Goal: Task Accomplishment & Management: Use online tool/utility

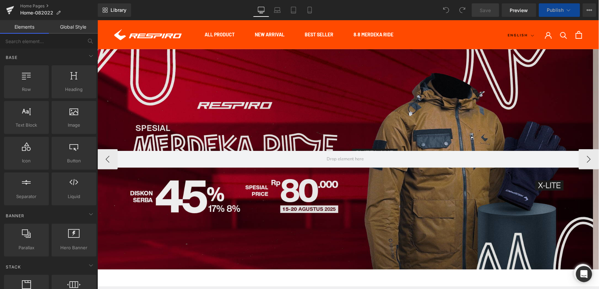
click at [183, 92] on div at bounding box center [345, 159] width 496 height 221
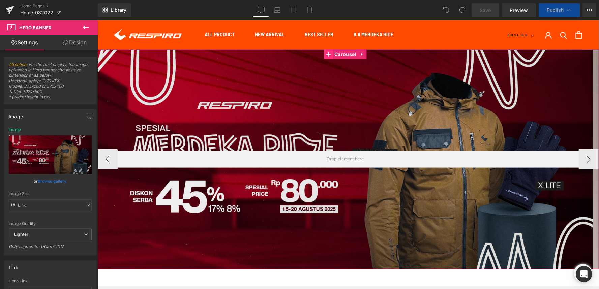
click at [332, 54] on span at bounding box center [328, 54] width 9 height 10
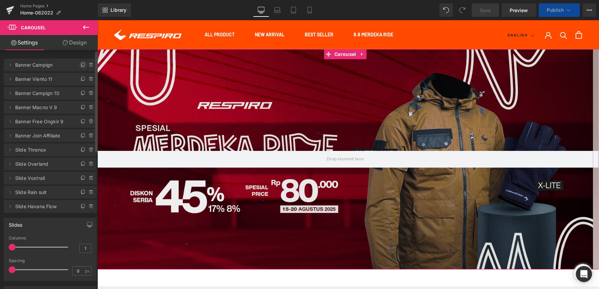
click at [81, 66] on icon at bounding box center [83, 64] width 5 height 5
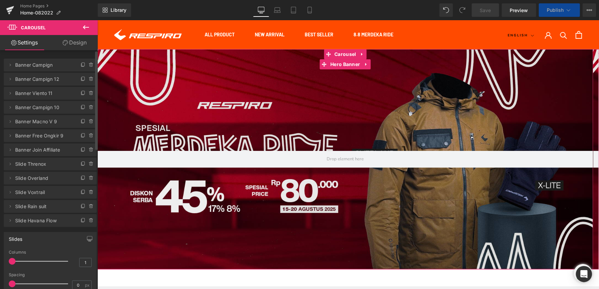
click at [16, 66] on span "Banner Campign" at bounding box center [43, 65] width 57 height 13
click at [9, 64] on icon at bounding box center [9, 64] width 5 height 5
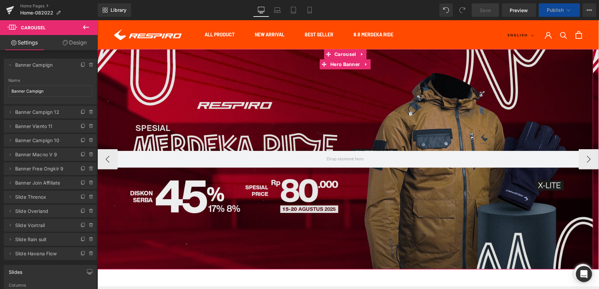
click at [297, 99] on div at bounding box center [345, 159] width 496 height 221
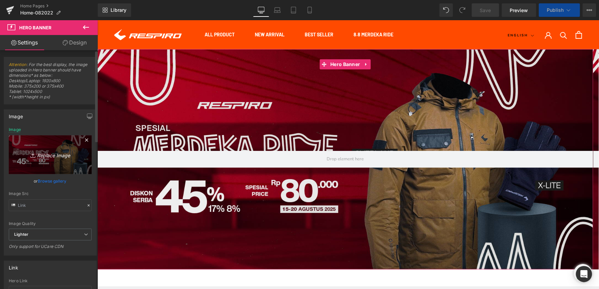
click at [50, 156] on icon "Replace Image" at bounding box center [50, 155] width 54 height 8
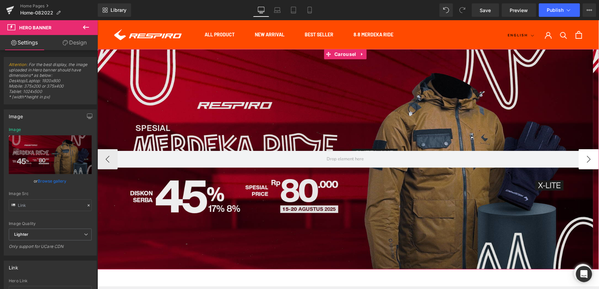
click at [584, 163] on button "›" at bounding box center [589, 159] width 20 height 20
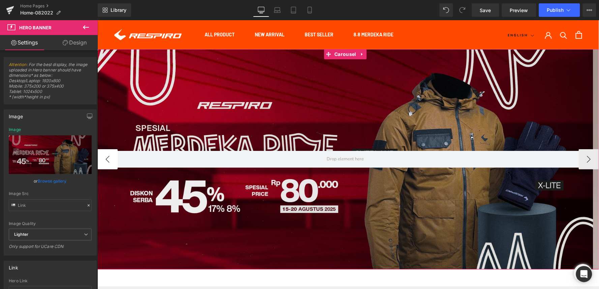
click at [108, 161] on button "‹" at bounding box center [107, 159] width 20 height 20
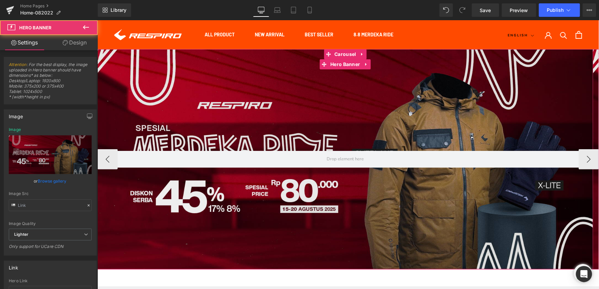
click at [142, 110] on div at bounding box center [345, 159] width 496 height 221
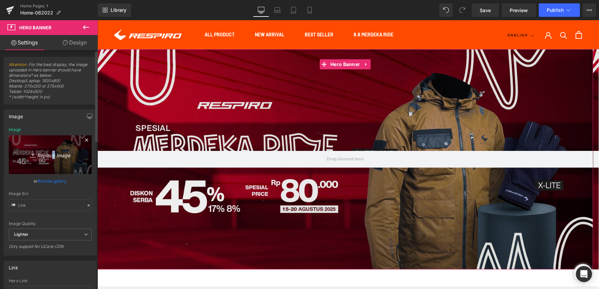
click at [53, 155] on icon "Replace Image" at bounding box center [50, 155] width 54 height 8
type input "C:\fakepath\[PERSON_NAME] 17AN MACNO SPESIAL-Webstore-1800x800.jpg"
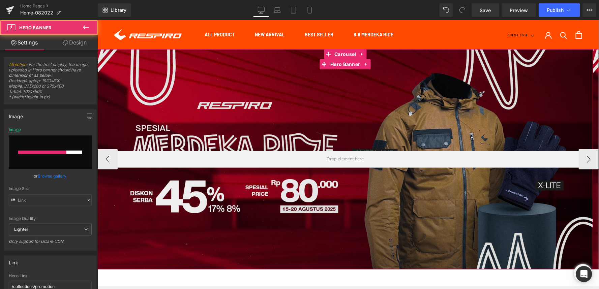
click at [205, 114] on div at bounding box center [345, 159] width 496 height 221
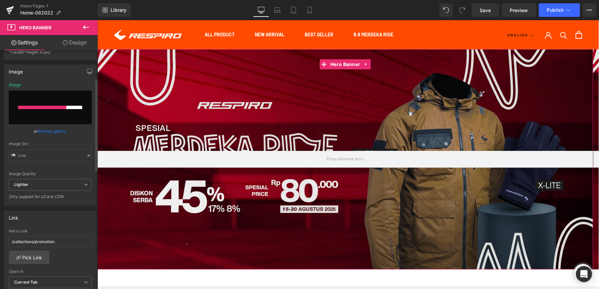
scroll to position [112, 0]
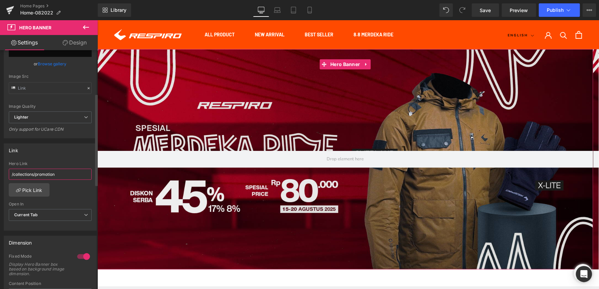
drag, startPoint x: 55, startPoint y: 171, endPoint x: 4, endPoint y: 177, distance: 51.3
click at [4, 177] on div "/collections/promotion Hero Link /collections/promotion Pick Link Current Tab N…" at bounding box center [50, 195] width 92 height 69
paste input "products/macno"
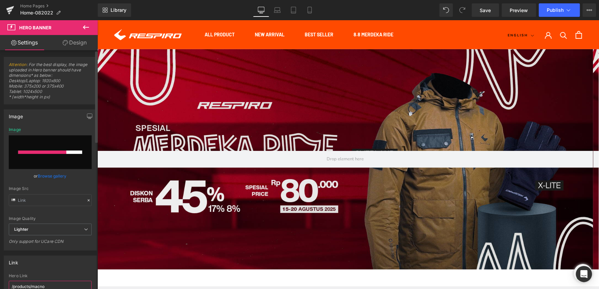
type input "/products/macno"
click at [50, 147] on input "file" at bounding box center [50, 153] width 83 height 34
click at [279, 12] on icon at bounding box center [277, 10] width 7 height 7
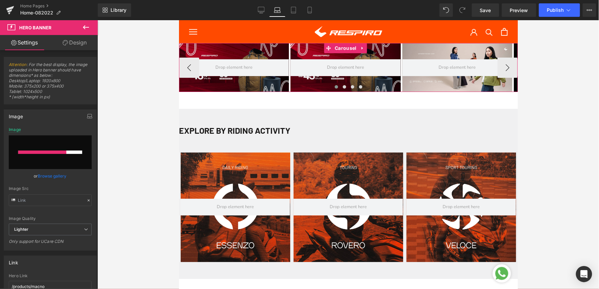
click at [207, 54] on div at bounding box center [234, 67] width 110 height 49
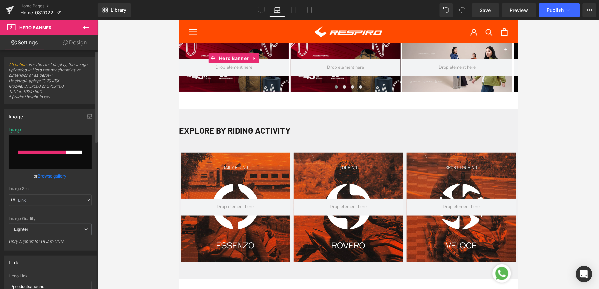
click at [55, 175] on link "Browse gallery" at bounding box center [52, 176] width 29 height 12
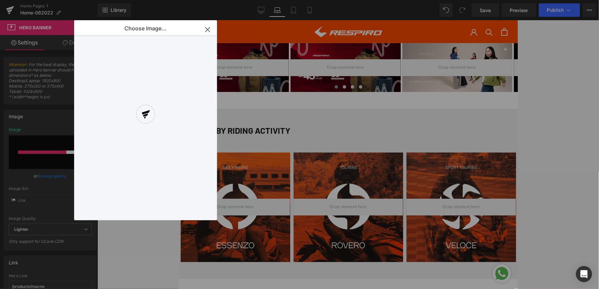
click at [207, 29] on div at bounding box center [145, 120] width 143 height 200
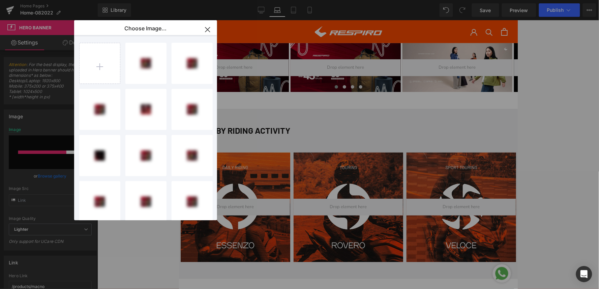
click at [207, 29] on icon "button" at bounding box center [207, 29] width 4 height 4
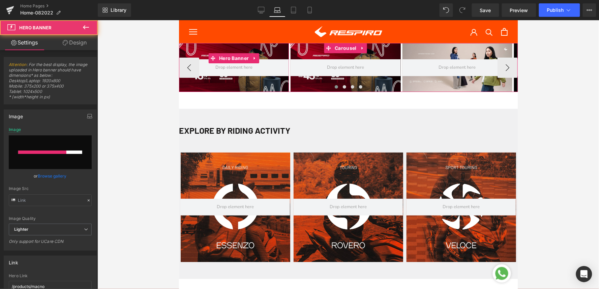
click at [217, 50] on div at bounding box center [234, 67] width 110 height 49
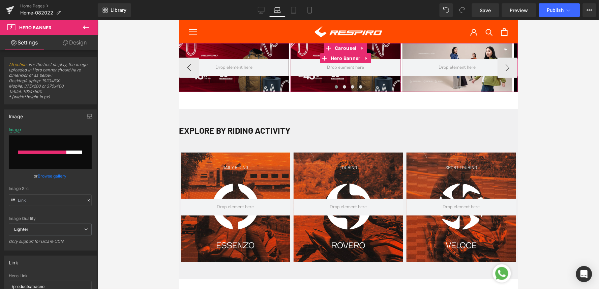
click at [328, 77] on div at bounding box center [345, 67] width 110 height 49
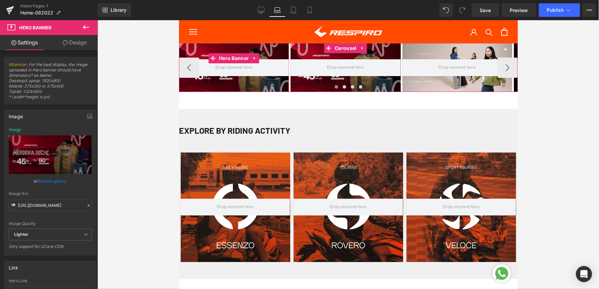
click at [189, 49] on div at bounding box center [234, 67] width 110 height 49
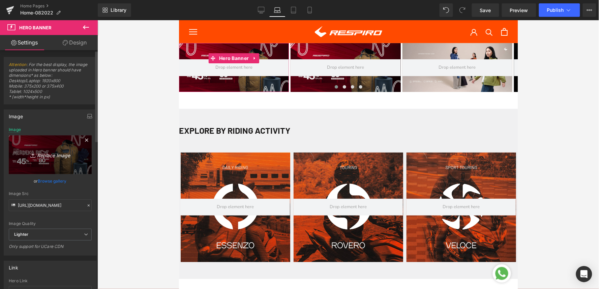
click at [40, 156] on icon "Replace Image" at bounding box center [50, 155] width 54 height 8
type input "C:\fakepath\[PERSON_NAME] 17AN MACNO SPESIAL-Webstore-1800x800.jpg"
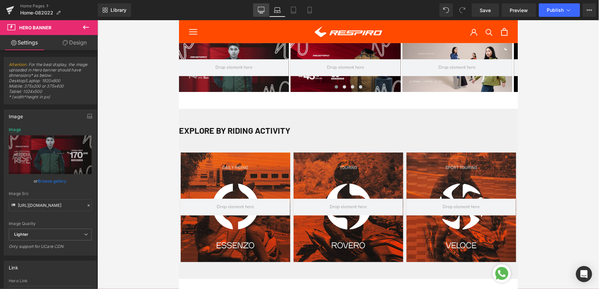
click at [267, 9] on link "Desktop" at bounding box center [261, 9] width 16 height 13
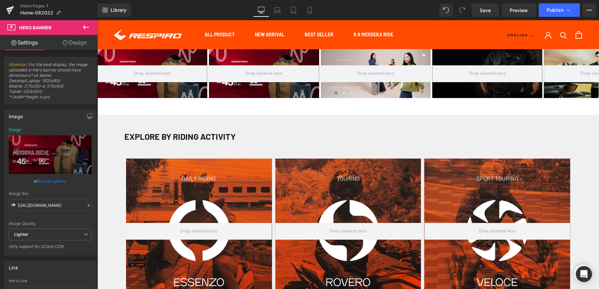
scroll to position [6, 0]
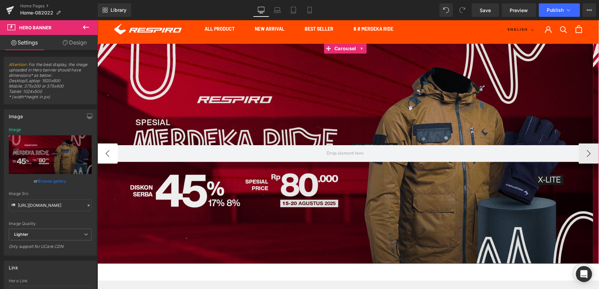
click at [110, 153] on button "‹" at bounding box center [107, 153] width 20 height 20
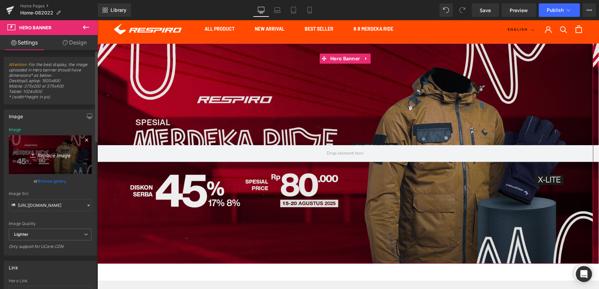
click at [39, 156] on icon "Replace Image" at bounding box center [50, 155] width 54 height 8
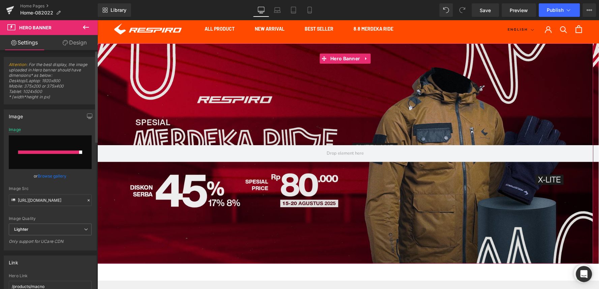
click at [54, 158] on input "file" at bounding box center [50, 153] width 83 height 34
type input "C:\fakepath\[PERSON_NAME] 17AN MACNO SPESIAL-Webstore-1800x800.jpg"
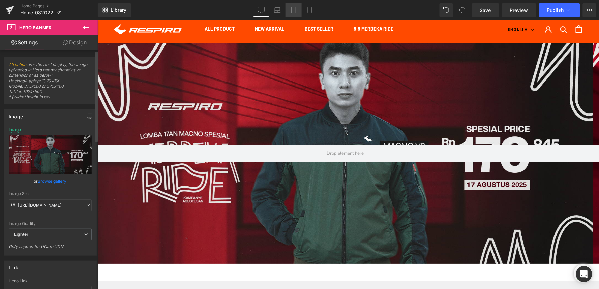
click at [295, 10] on icon at bounding box center [293, 10] width 7 height 7
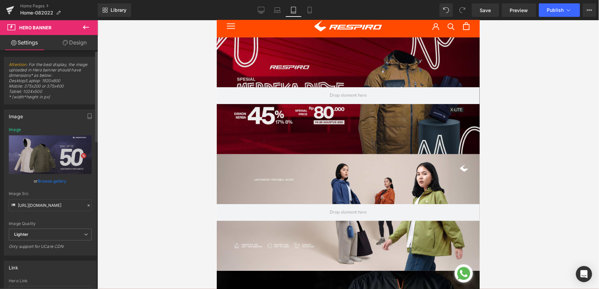
scroll to position [0, 0]
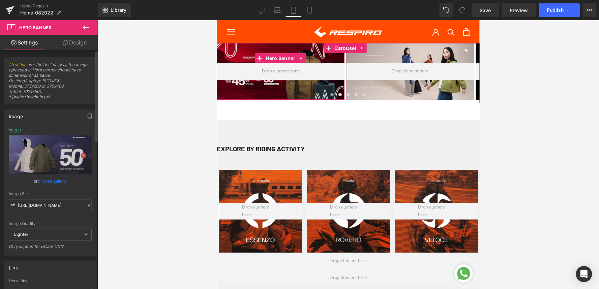
click at [261, 51] on div at bounding box center [280, 71] width 128 height 57
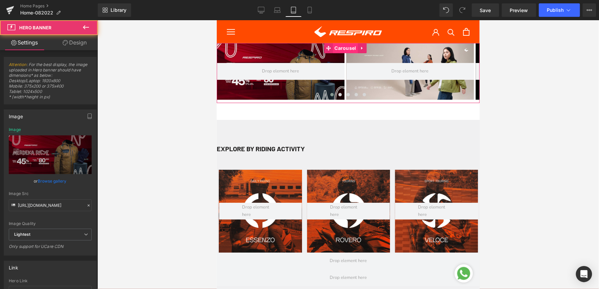
click at [335, 44] on span "Carousel" at bounding box center [344, 48] width 25 height 10
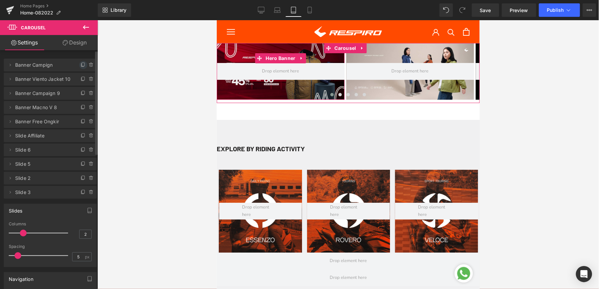
click at [81, 66] on icon at bounding box center [82, 65] width 3 height 3
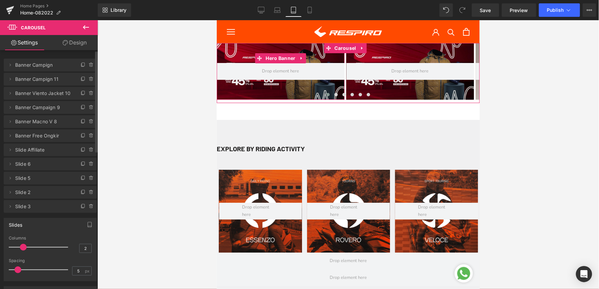
click at [236, 51] on div at bounding box center [280, 71] width 128 height 57
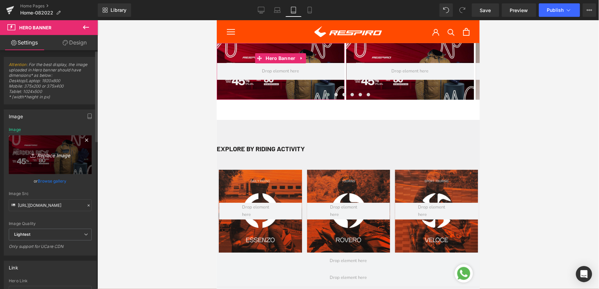
click at [52, 156] on icon "Replace Image" at bounding box center [50, 155] width 54 height 8
type input "C:\fakepath\[PERSON_NAME] 17AN MACNO SPESIAL-Webstore-1800x800.jpg"
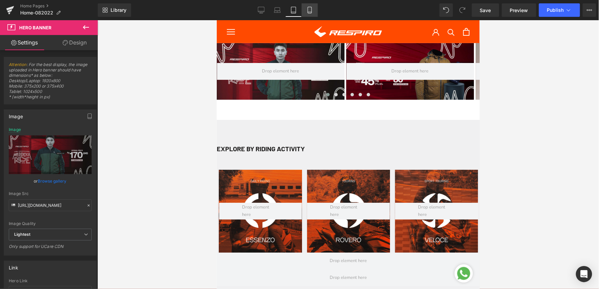
click at [312, 9] on icon at bounding box center [309, 10] width 7 height 7
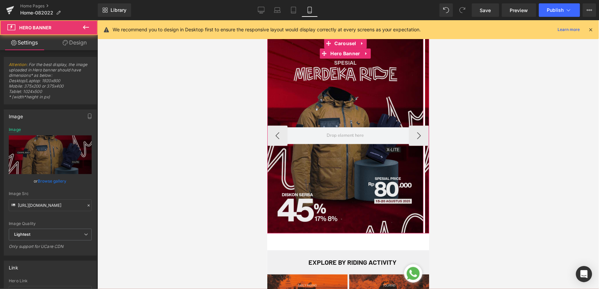
drag, startPoint x: 308, startPoint y: 84, endPoint x: 274, endPoint y: 94, distance: 35.6
click at [308, 84] on div at bounding box center [345, 135] width 156 height 195
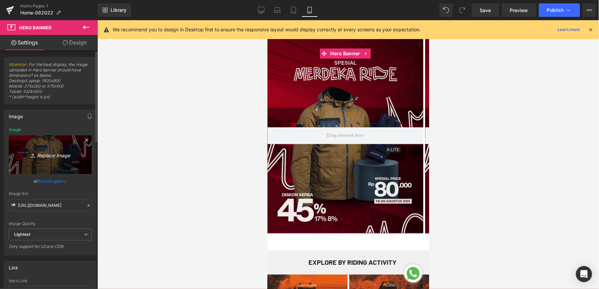
click at [36, 158] on icon "Replace Image" at bounding box center [50, 155] width 54 height 8
type input "C:\fakepath\[PERSON_NAME] 17AN MACNO SPESIAL-Webstore-1080x1350.jpg"
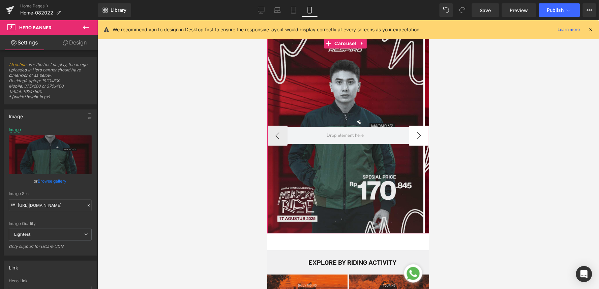
click at [412, 138] on button "›" at bounding box center [419, 135] width 20 height 20
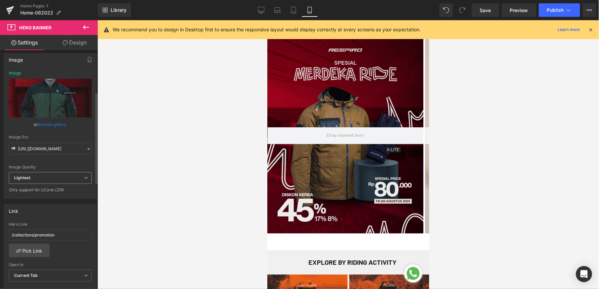
scroll to position [112, 0]
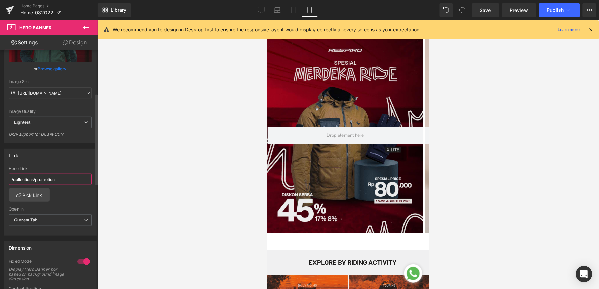
drag, startPoint x: 48, startPoint y: 180, endPoint x: 0, endPoint y: 178, distance: 47.9
click at [0, 178] on div "Link /collections/promotion Hero Link /collections/promotion Pick Link Current …" at bounding box center [50, 190] width 101 height 92
type input "/products/macno"
click at [295, 11] on icon at bounding box center [293, 10] width 7 height 7
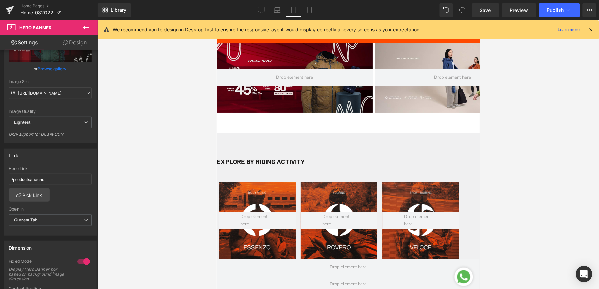
scroll to position [5, 0]
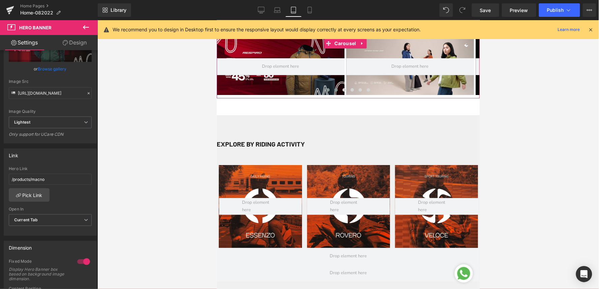
click at [334, 89] on span at bounding box center [335, 89] width 3 height 3
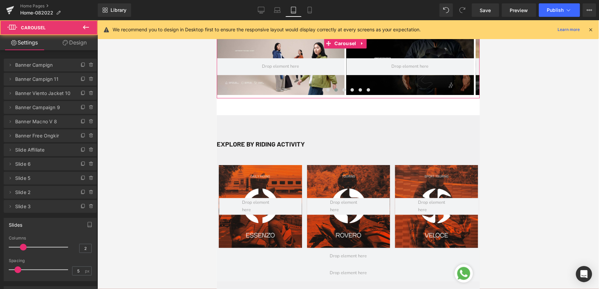
click at [334, 89] on span at bounding box center [335, 89] width 3 height 3
click at [332, 90] on button at bounding box center [336, 89] width 8 height 7
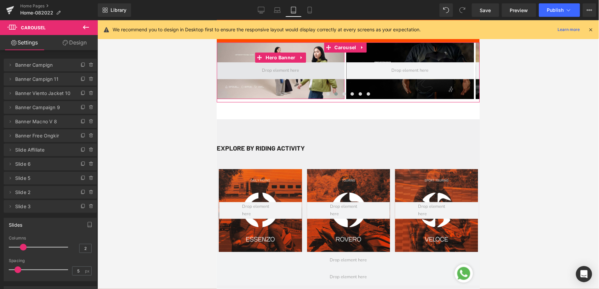
scroll to position [0, 0]
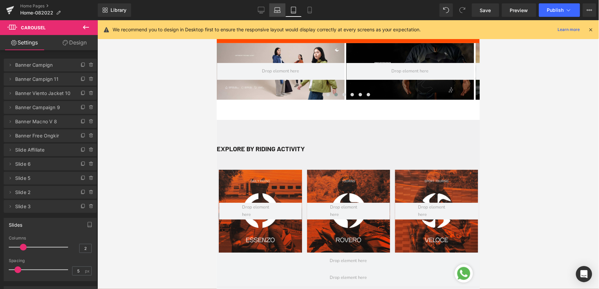
click at [278, 10] on icon at bounding box center [277, 10] width 7 height 7
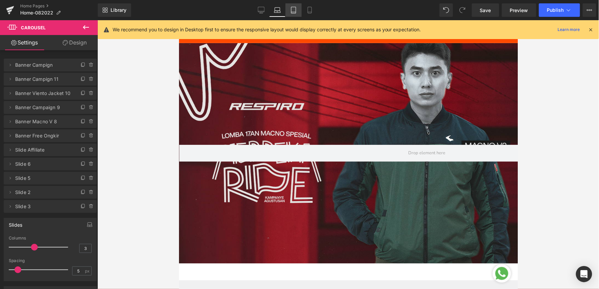
click at [291, 11] on icon at bounding box center [293, 10] width 7 height 7
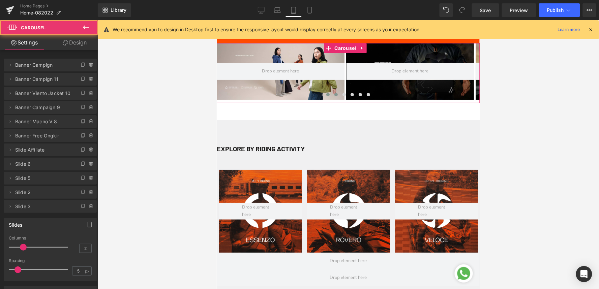
click at [328, 94] on button at bounding box center [328, 94] width 8 height 7
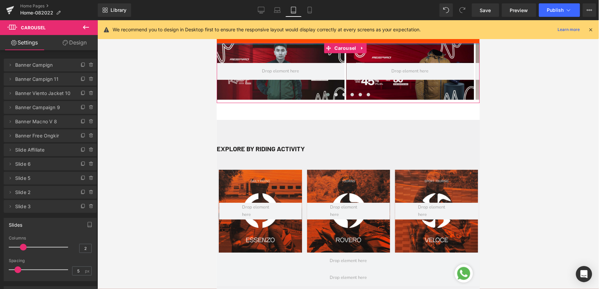
click at [245, 51] on div at bounding box center [280, 71] width 128 height 57
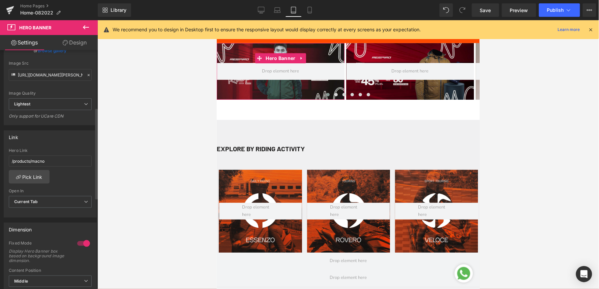
scroll to position [150, 0]
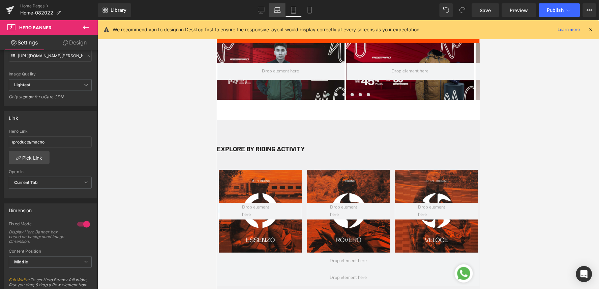
click at [275, 10] on icon at bounding box center [277, 10] width 7 height 7
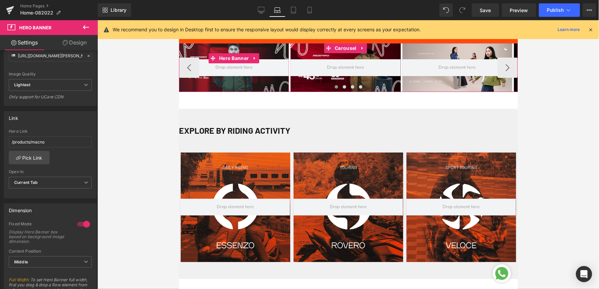
click at [196, 49] on div at bounding box center [234, 67] width 110 height 49
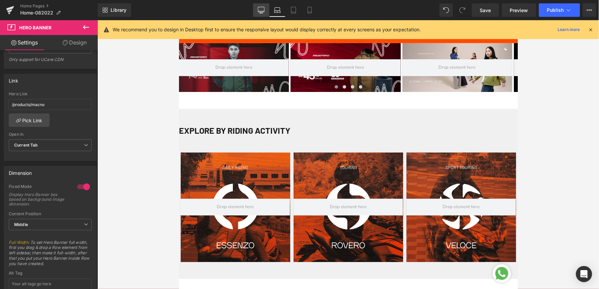
click at [257, 11] on link "Desktop" at bounding box center [261, 9] width 16 height 13
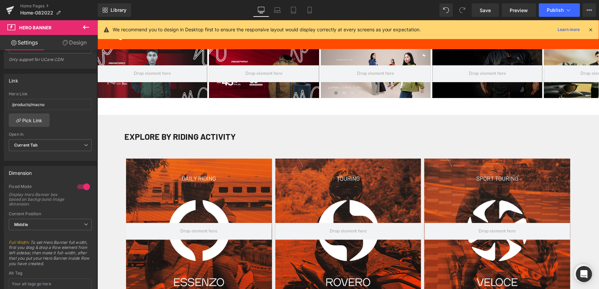
scroll to position [6, 0]
